Goal: Register for event/course

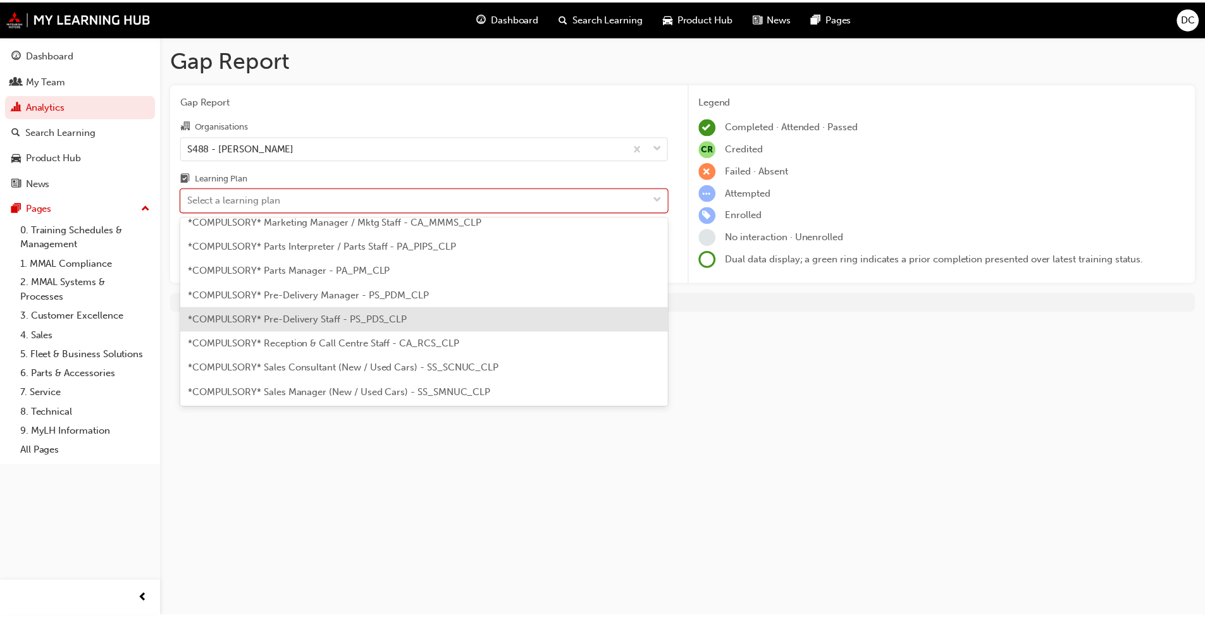
scroll to position [316, 0]
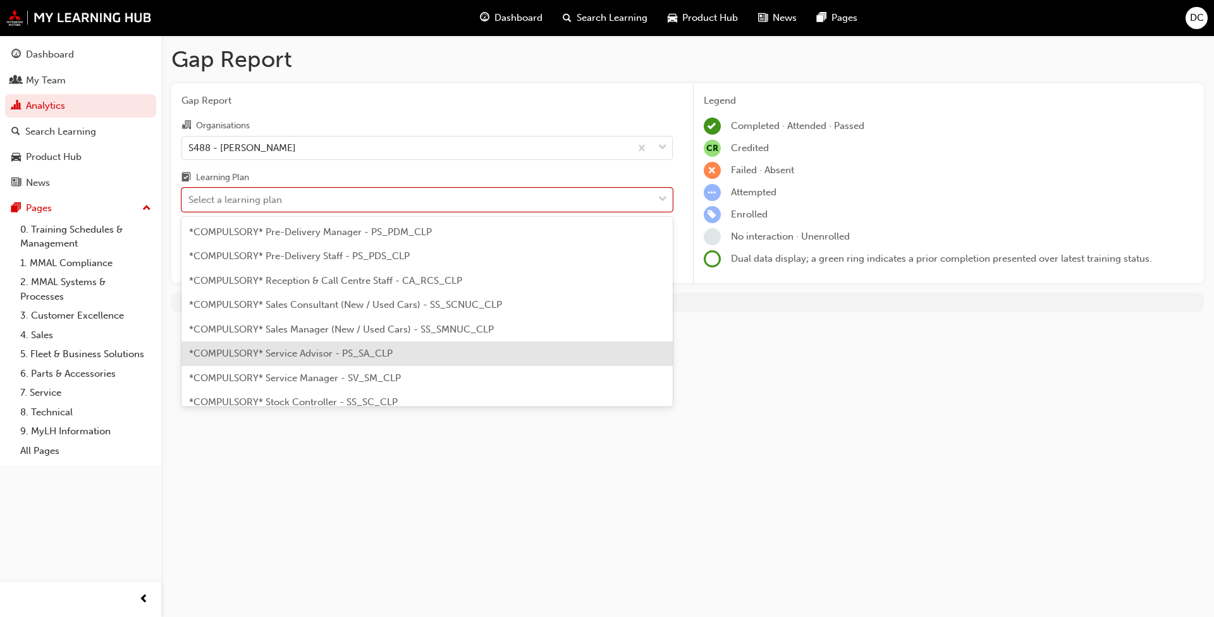
click at [316, 357] on span "*COMPULSORY* Service Advisor - PS_SA_CLP" at bounding box center [291, 353] width 204 height 11
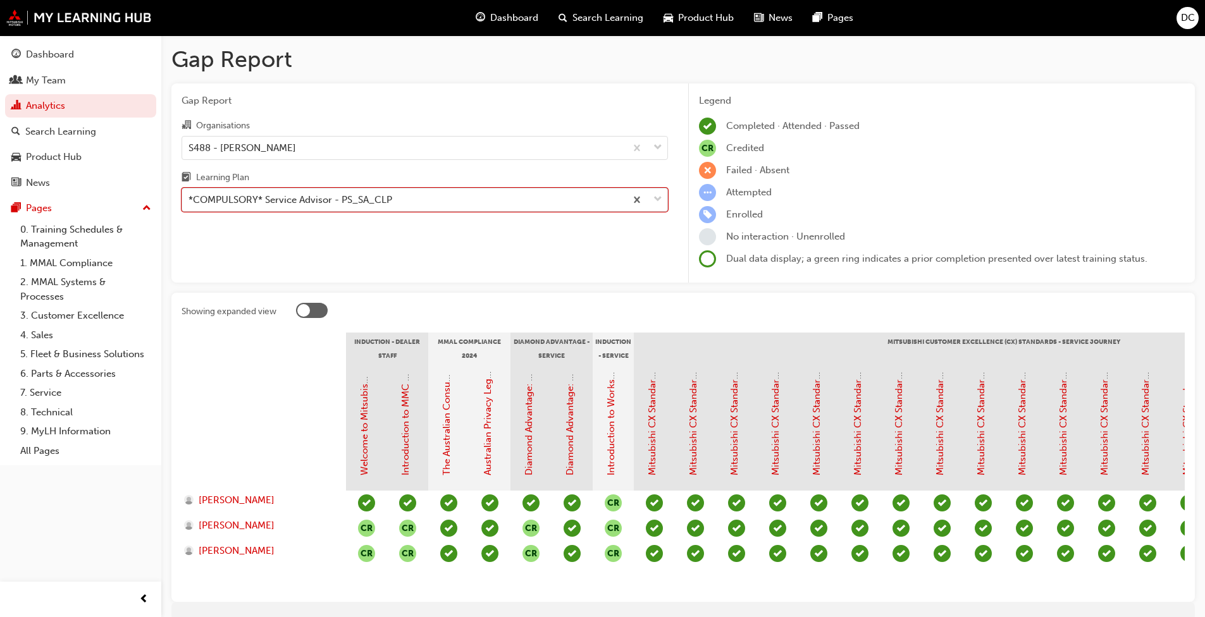
click at [656, 200] on span "down-icon" at bounding box center [657, 200] width 9 height 16
click at [190, 200] on input "Learning Plan option *COMPULSORY* Service Advisor - PS_SA_CLP, selected. 0 resu…" at bounding box center [188, 199] width 1 height 11
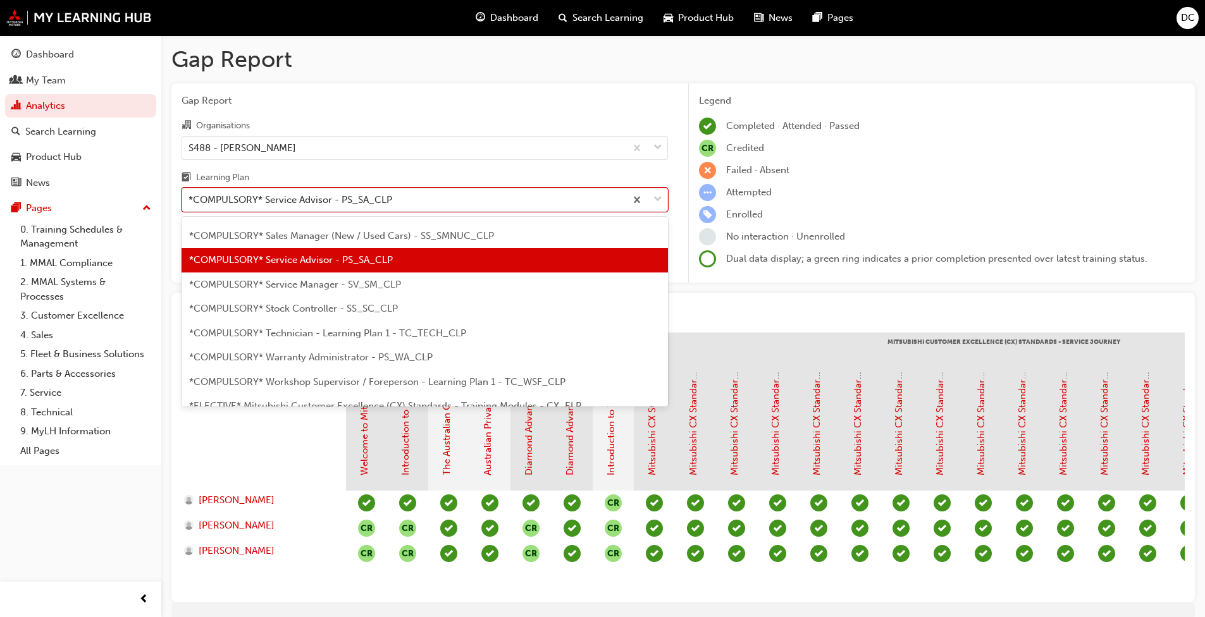
scroll to position [410, 0]
click at [360, 331] on span "*COMPULSORY* Technician - Learning Plan 1 - TC_TECH_CLP" at bounding box center [327, 332] width 277 height 11
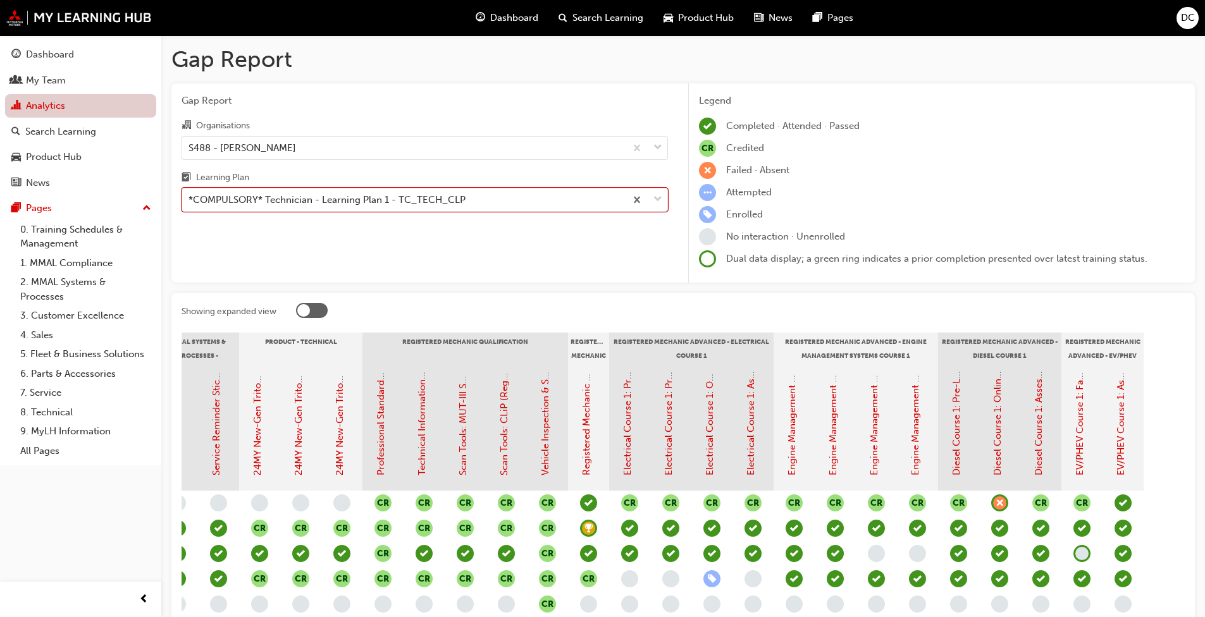
click at [90, 111] on link "Analytics" at bounding box center [80, 105] width 151 height 23
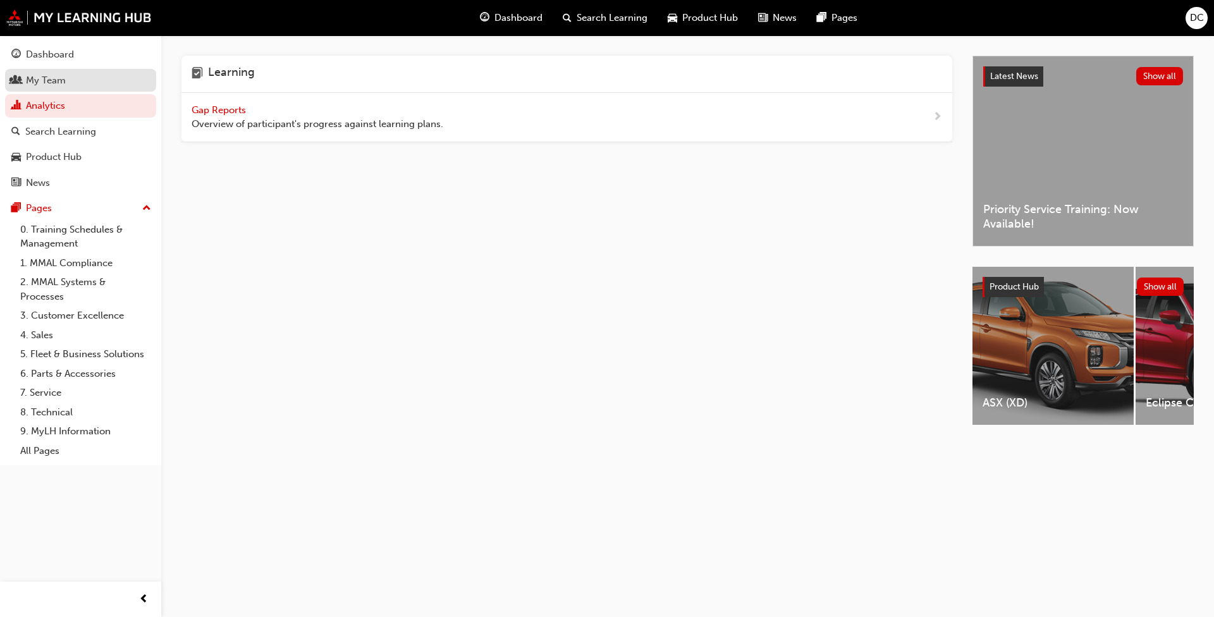
click at [65, 82] on div "My Team" at bounding box center [46, 80] width 40 height 15
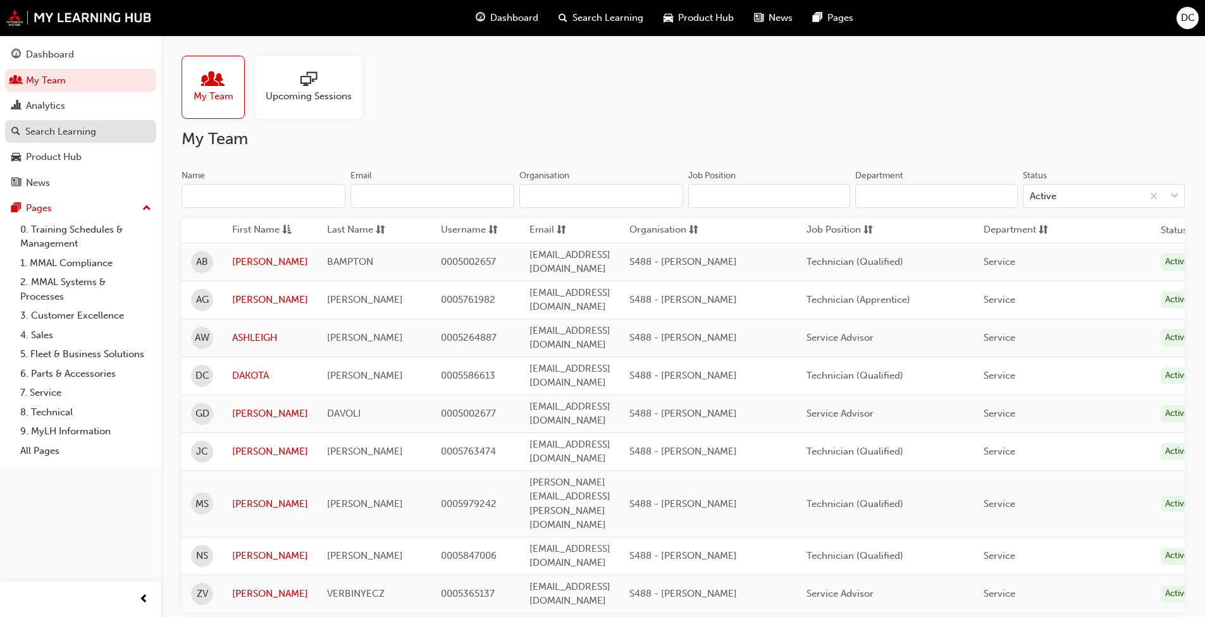
click at [90, 131] on div "Search Learning" at bounding box center [60, 132] width 71 height 15
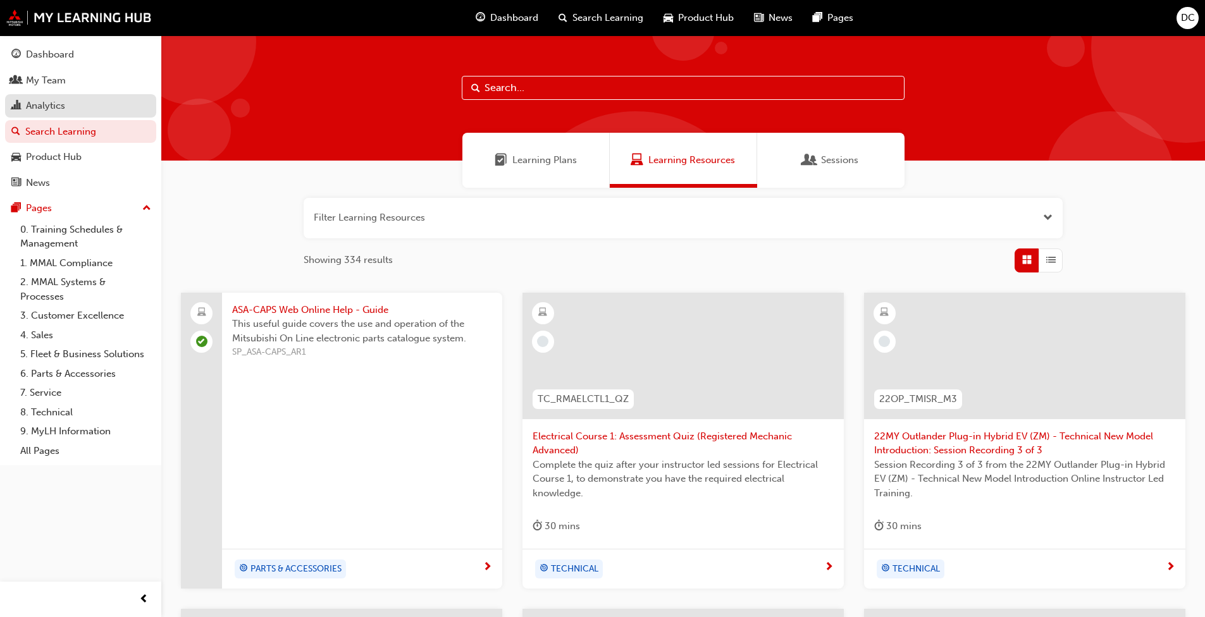
click at [58, 103] on div "Analytics" at bounding box center [45, 106] width 39 height 15
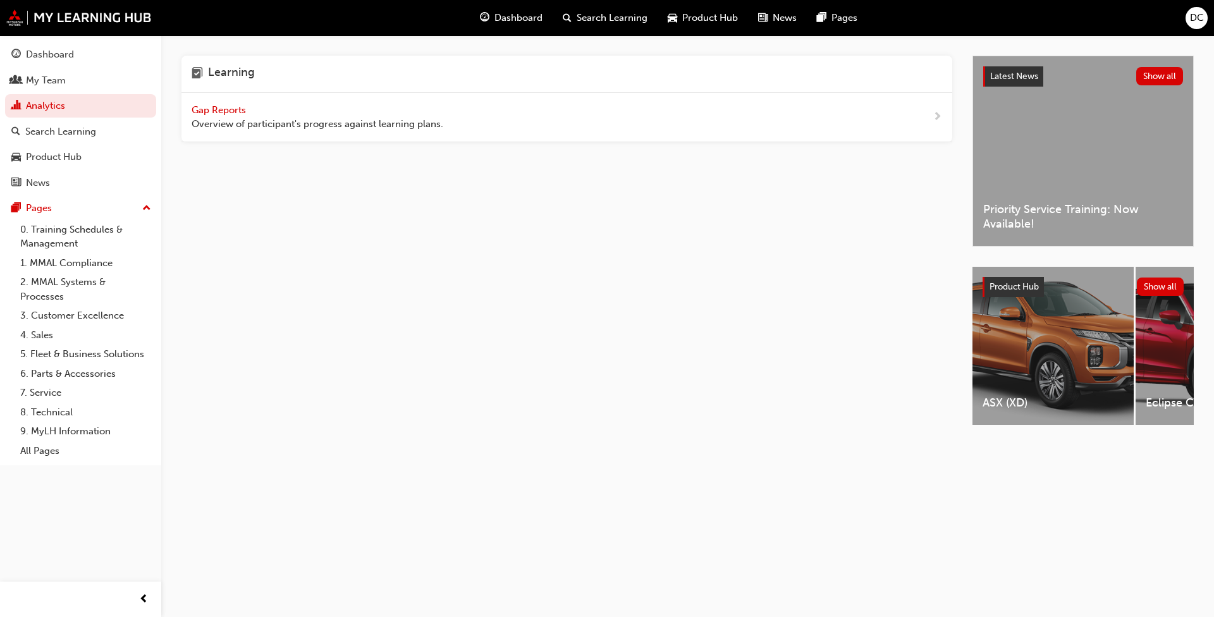
click at [210, 108] on span "Gap Reports" at bounding box center [220, 109] width 57 height 11
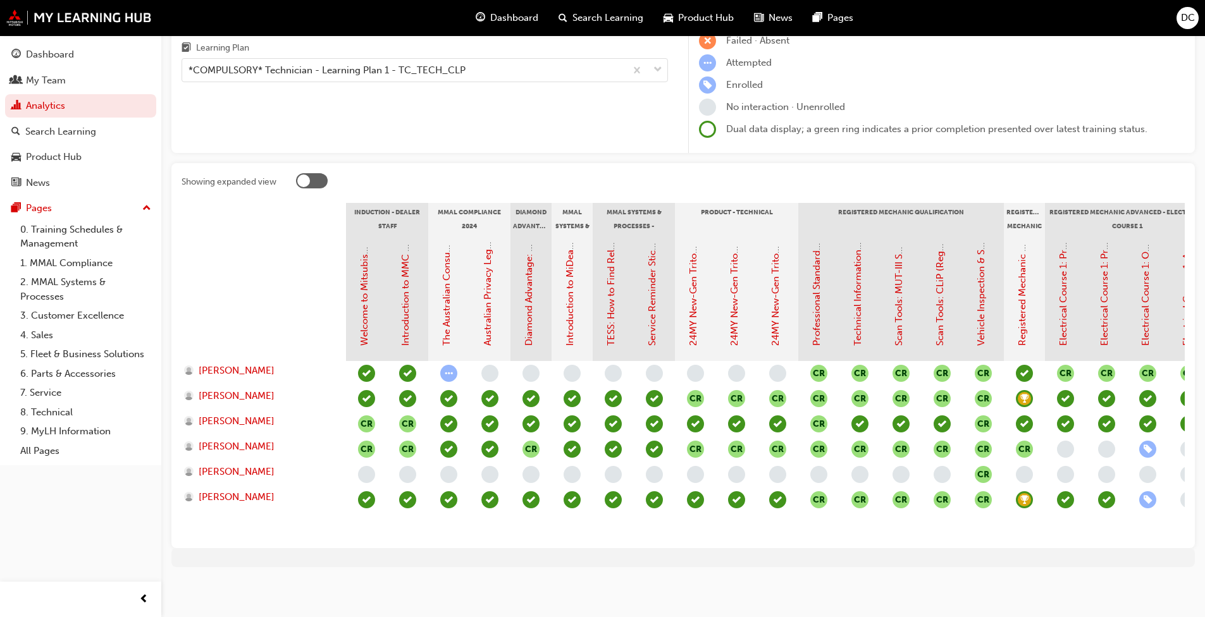
scroll to position [141, 0]
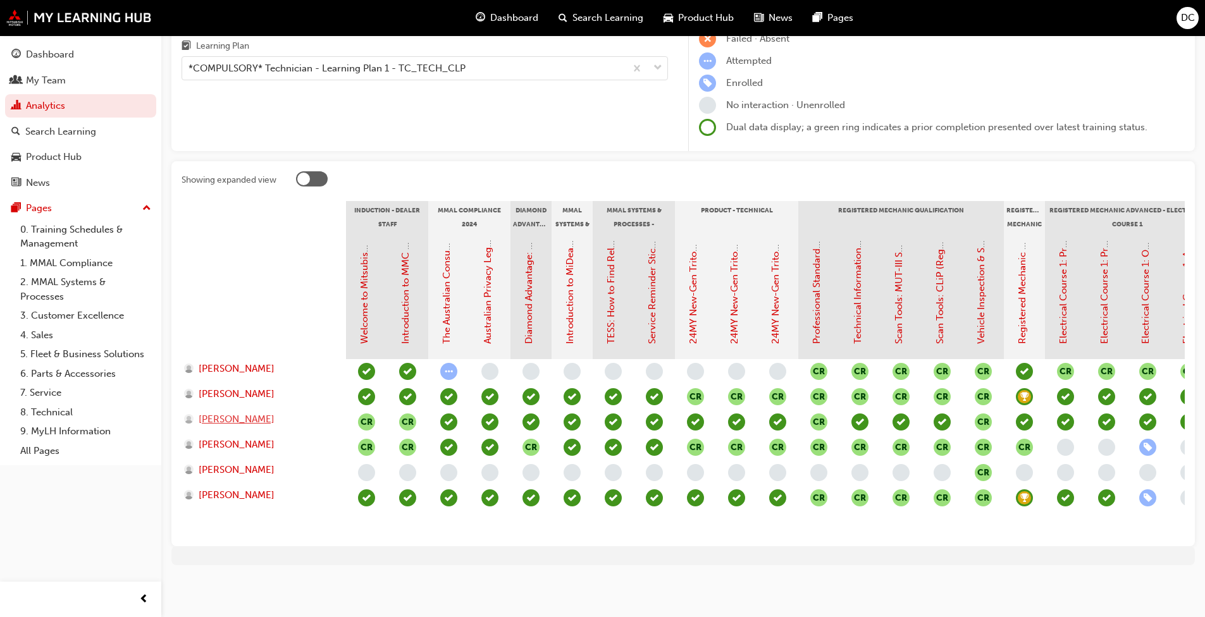
click at [245, 412] on span "[PERSON_NAME]" at bounding box center [237, 419] width 76 height 15
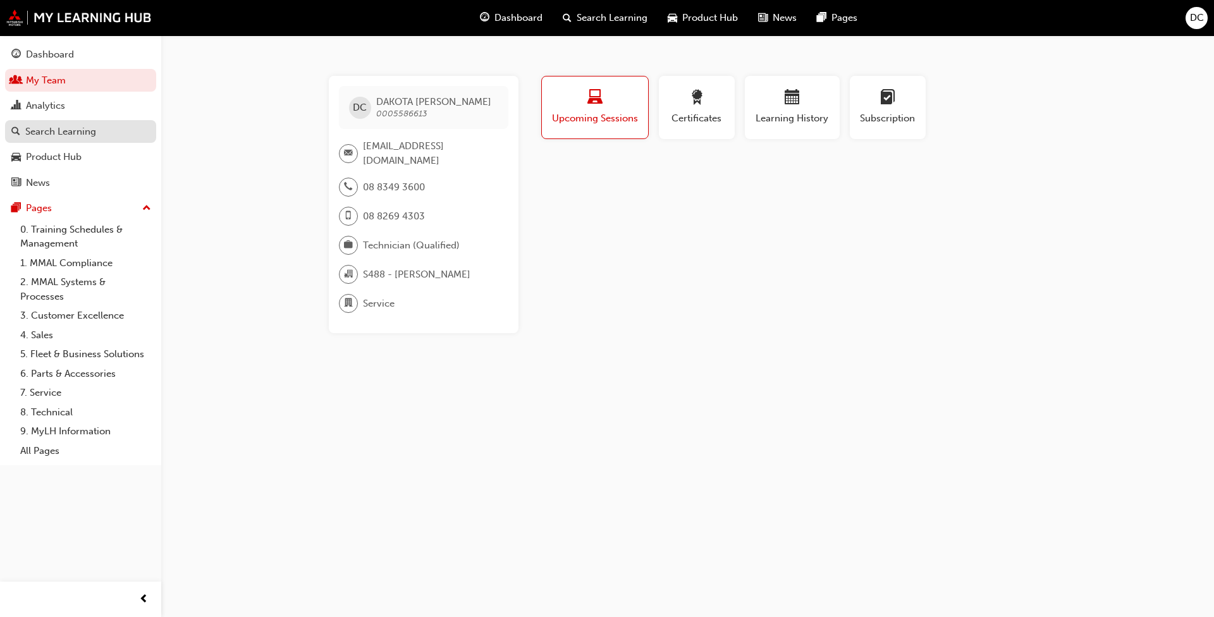
click at [77, 137] on div "Search Learning" at bounding box center [60, 132] width 71 height 15
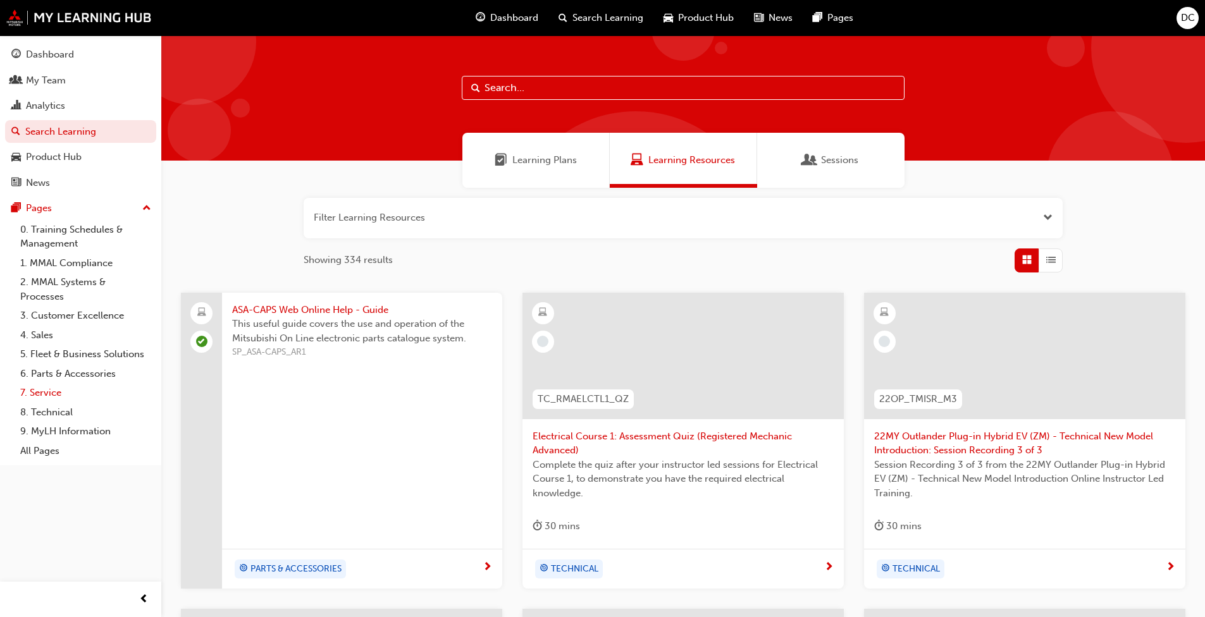
click at [58, 397] on link "7. Service" at bounding box center [85, 393] width 141 height 20
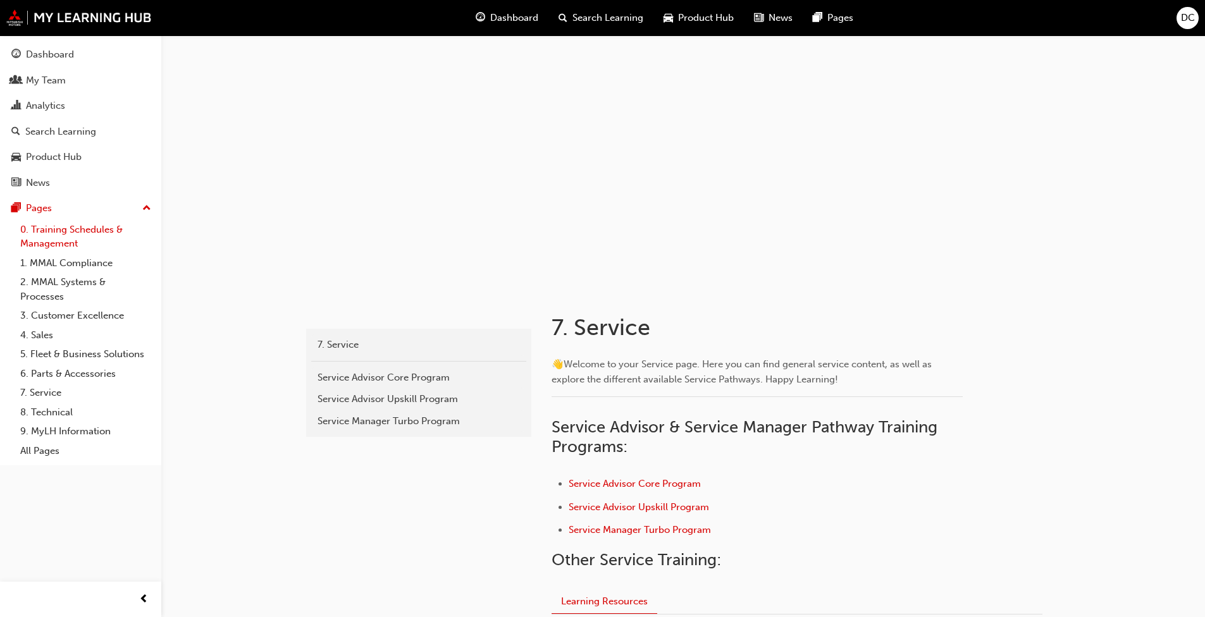
click at [73, 233] on link "0. Training Schedules & Management" at bounding box center [85, 237] width 141 height 34
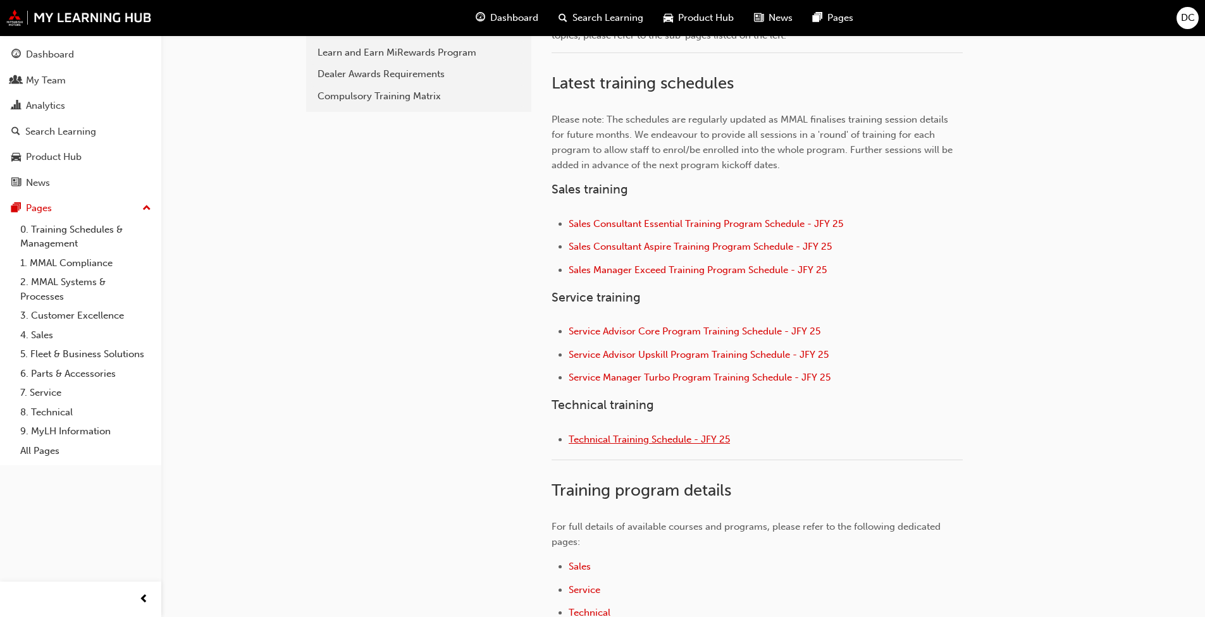
scroll to position [379, 0]
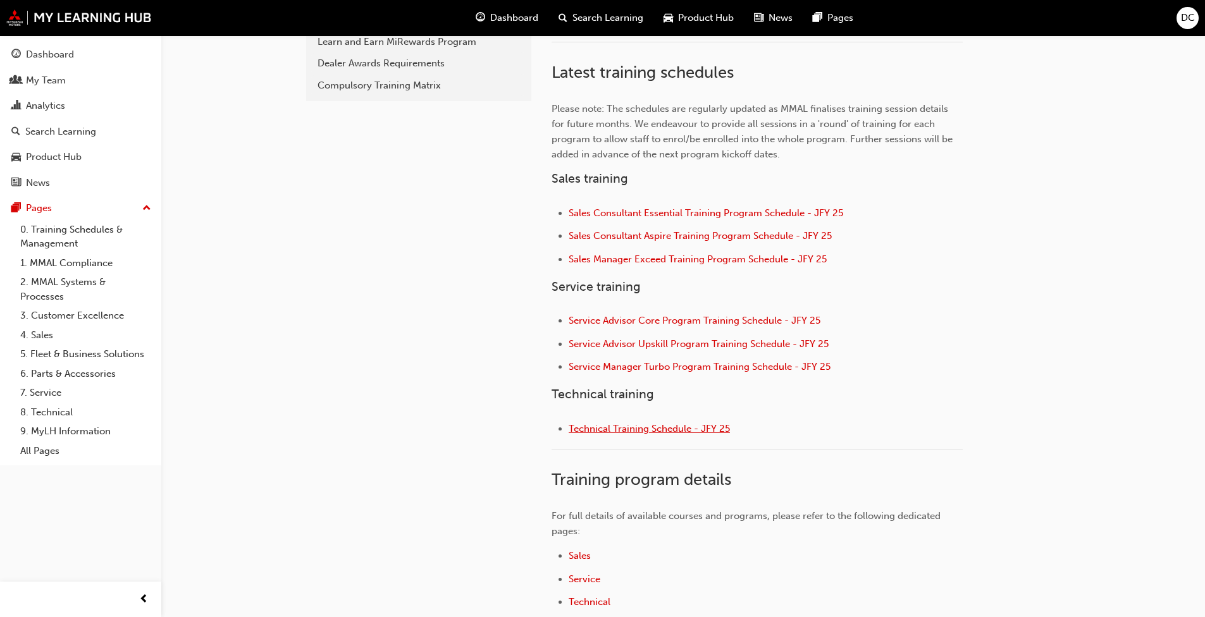
click at [646, 429] on span "Technical Training Schedule - JFY 25" at bounding box center [648, 428] width 161 height 11
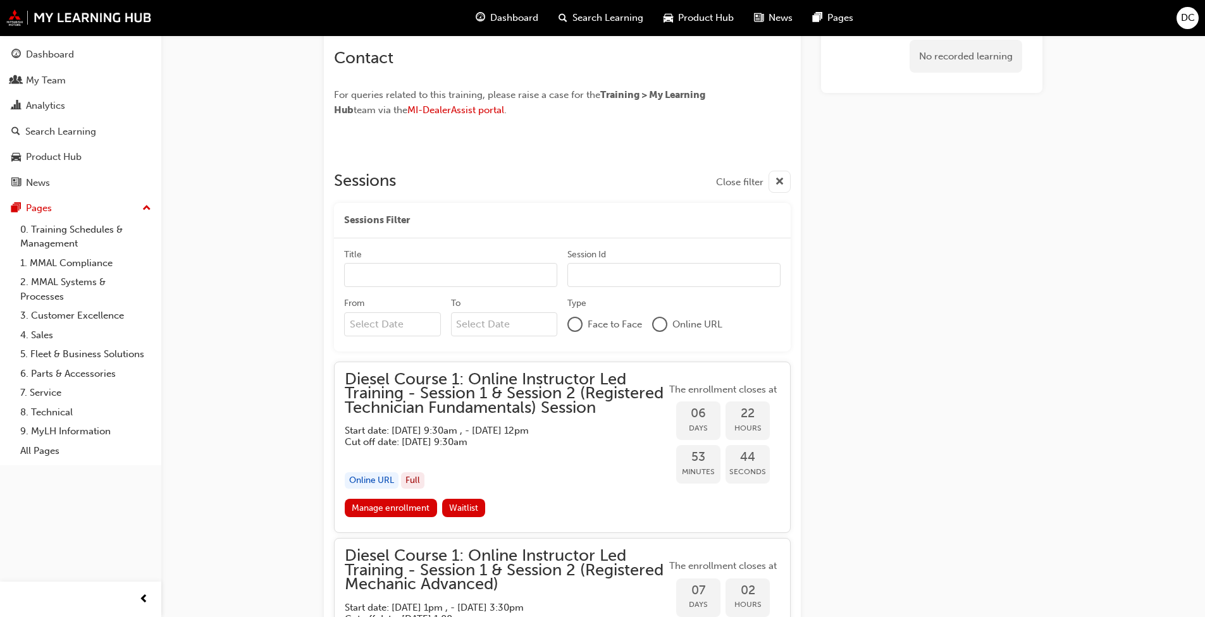
scroll to position [819, 0]
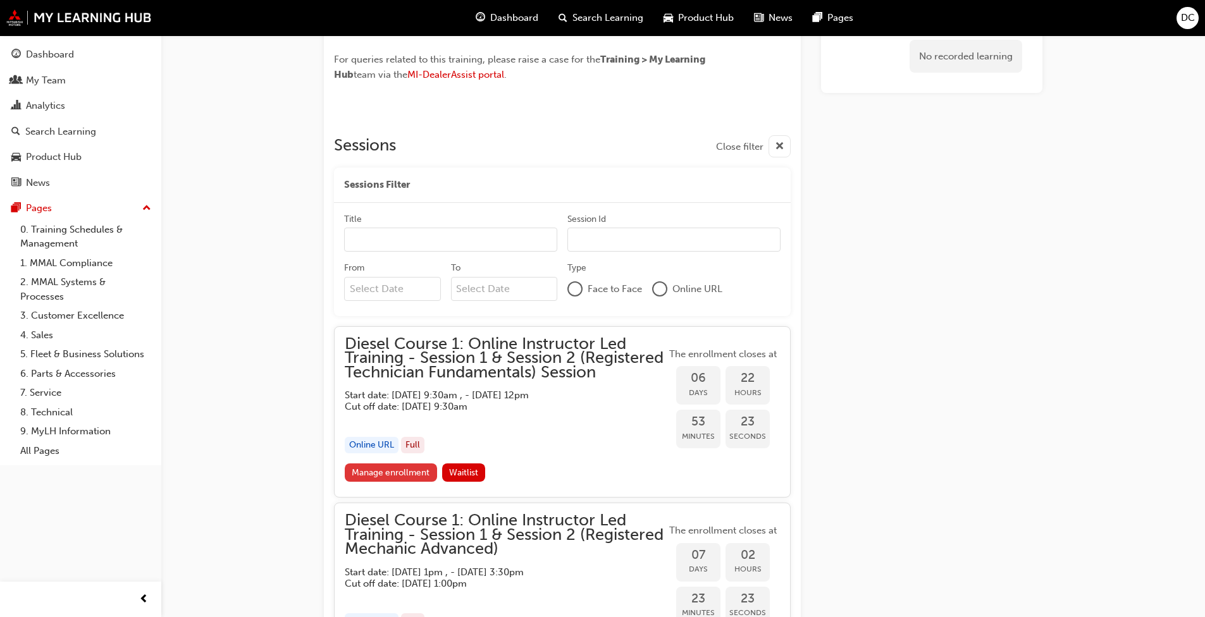
click at [416, 467] on link "Manage enrollment" at bounding box center [391, 472] width 92 height 18
